Goal: Find specific page/section: Find specific page/section

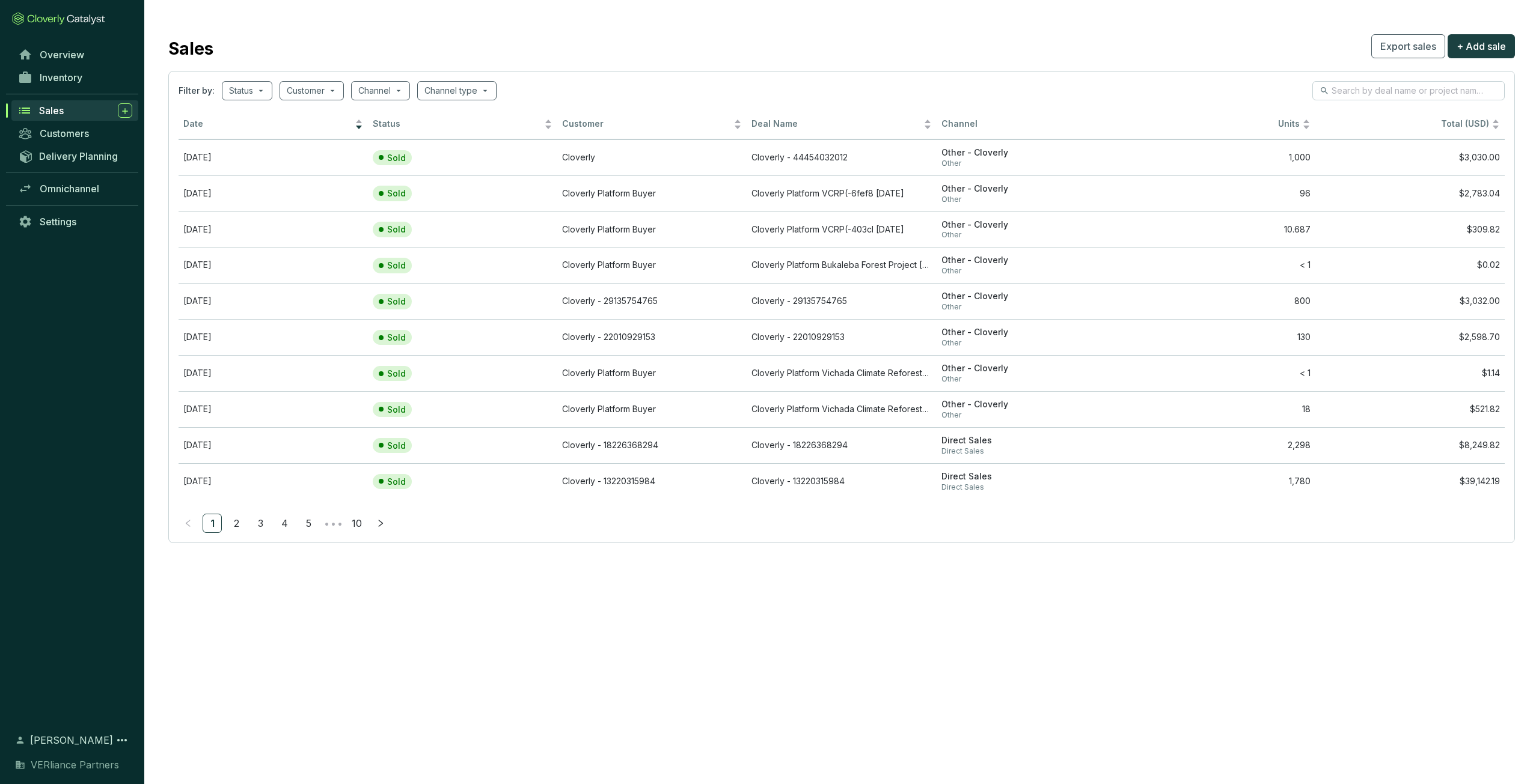
click at [47, 109] on span "Sales" at bounding box center [51, 110] width 25 height 12
click at [244, 128] on span "Date" at bounding box center [268, 124] width 169 height 12
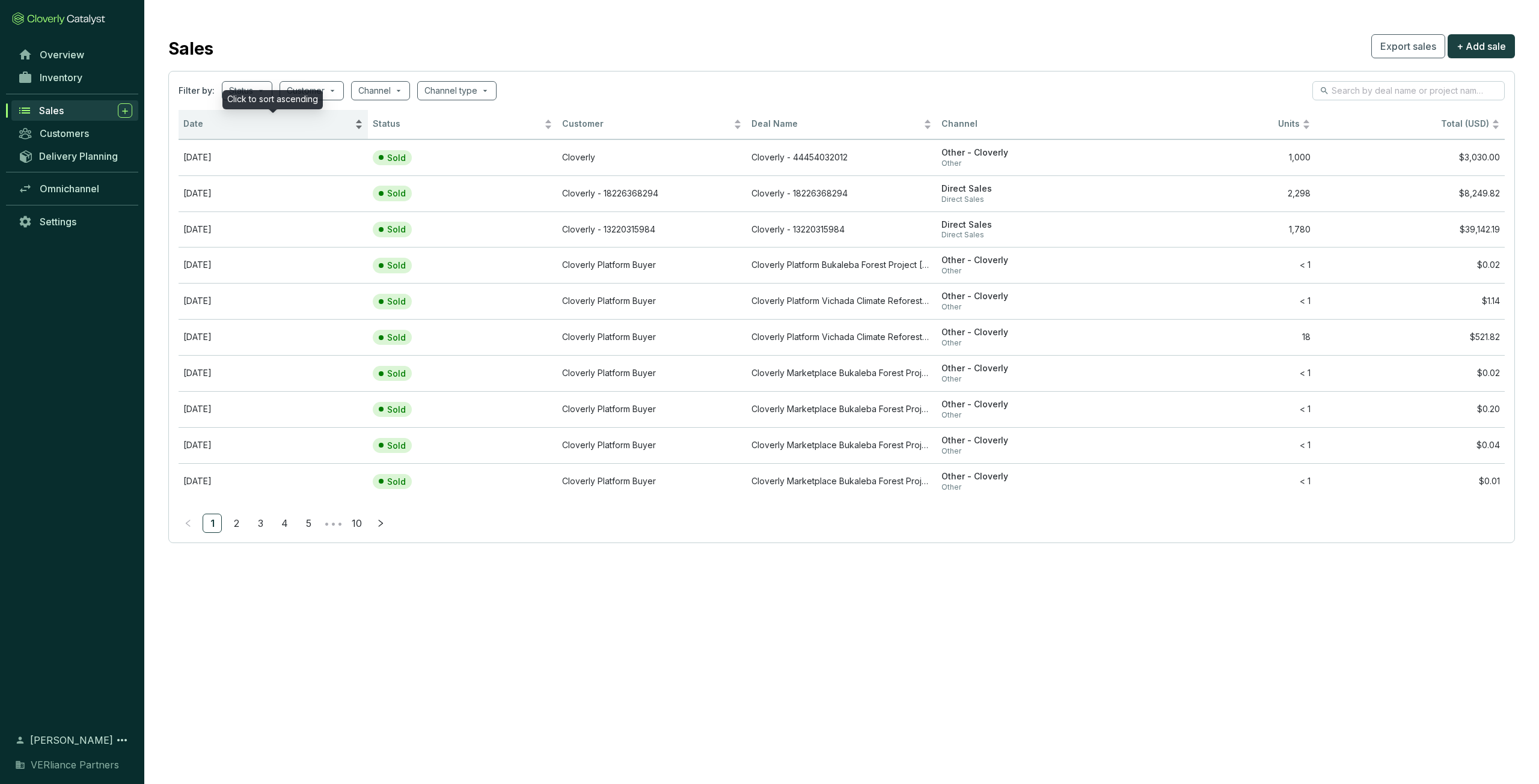
click at [258, 124] on span "Date" at bounding box center [268, 124] width 169 height 12
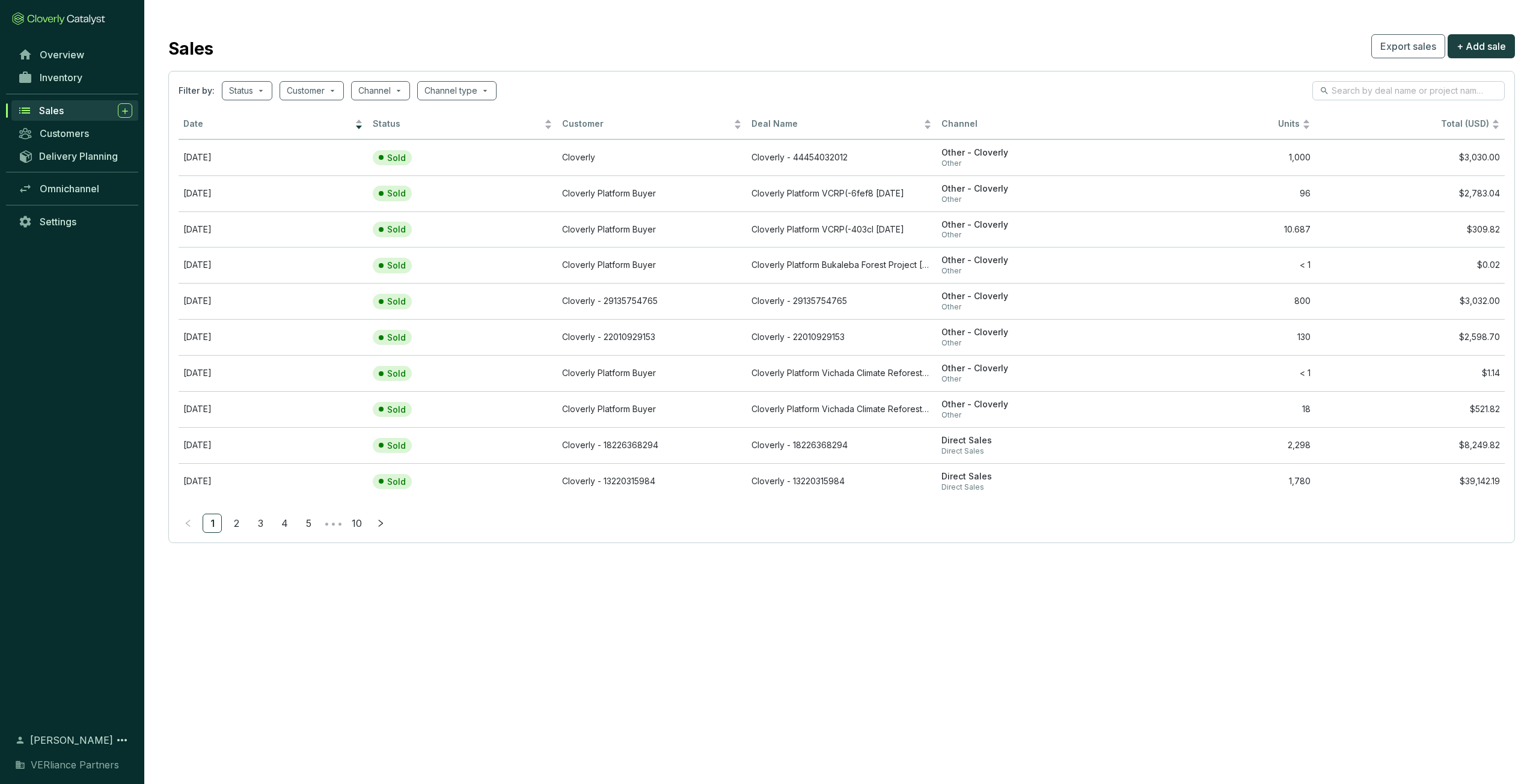
click at [85, 113] on div "Sales" at bounding box center [86, 110] width 93 height 15
click at [96, 82] on link "Inventory" at bounding box center [75, 78] width 126 height 20
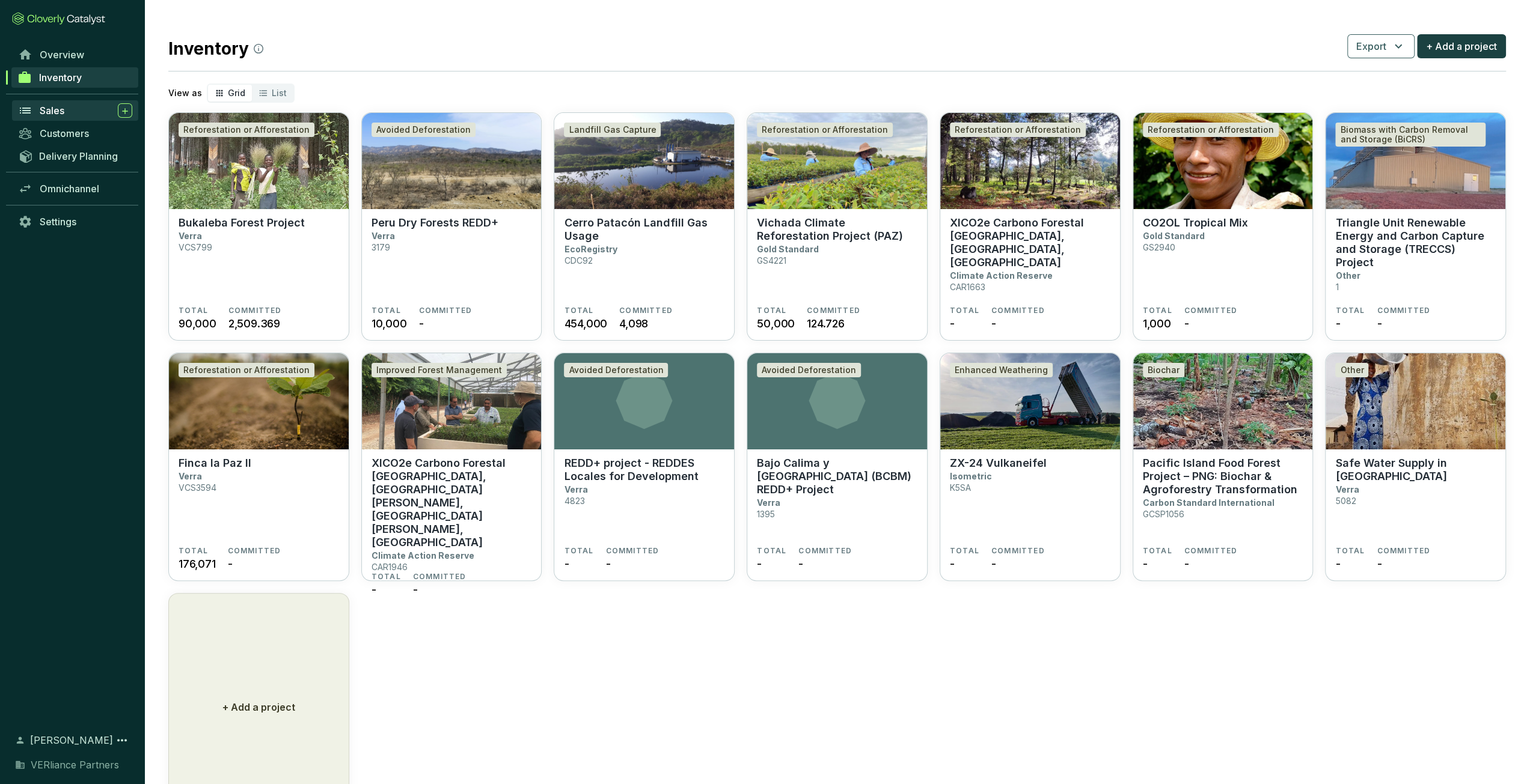
click at [72, 110] on div "Sales" at bounding box center [86, 110] width 93 height 15
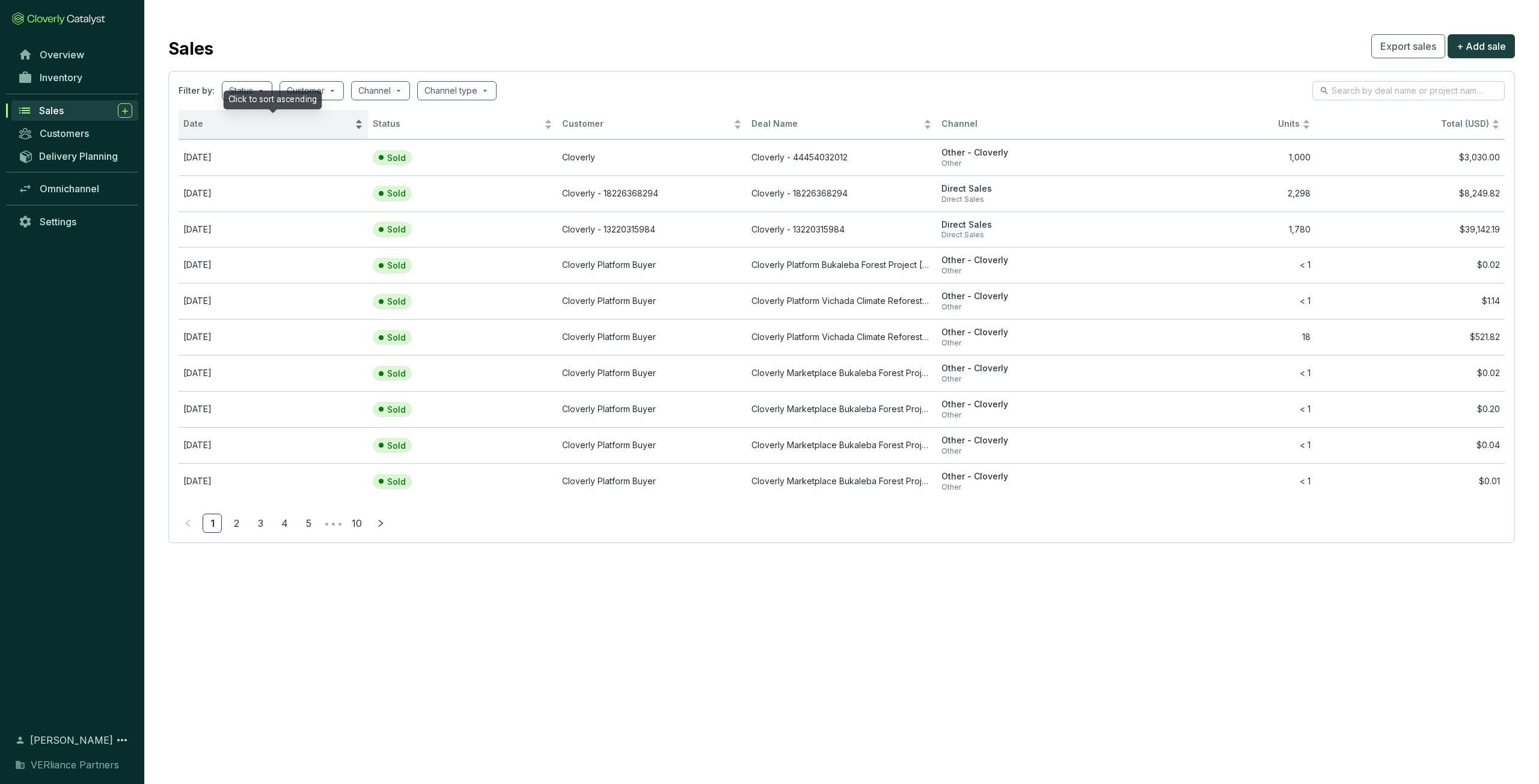
click at [237, 127] on span "Date" at bounding box center [268, 124] width 169 height 12
click at [244, 127] on span "Date" at bounding box center [268, 124] width 169 height 12
